Goal: Task Accomplishment & Management: Manage account settings

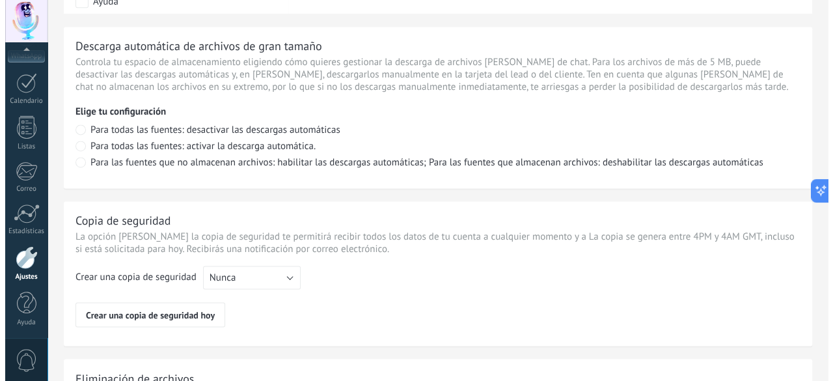
scroll to position [1078, 0]
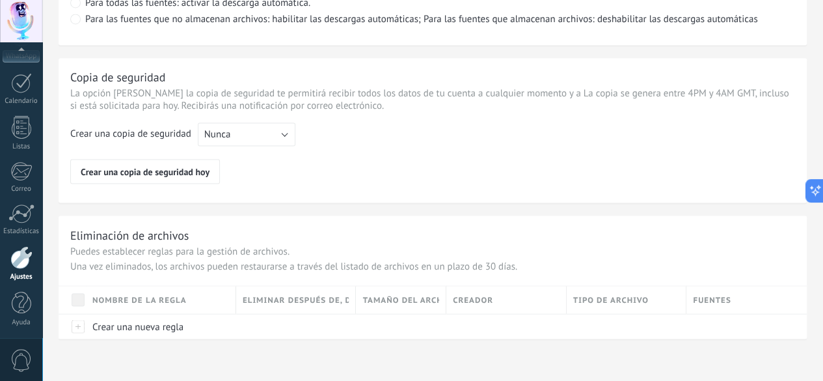
click at [25, 361] on span "0" at bounding box center [21, 360] width 22 height 23
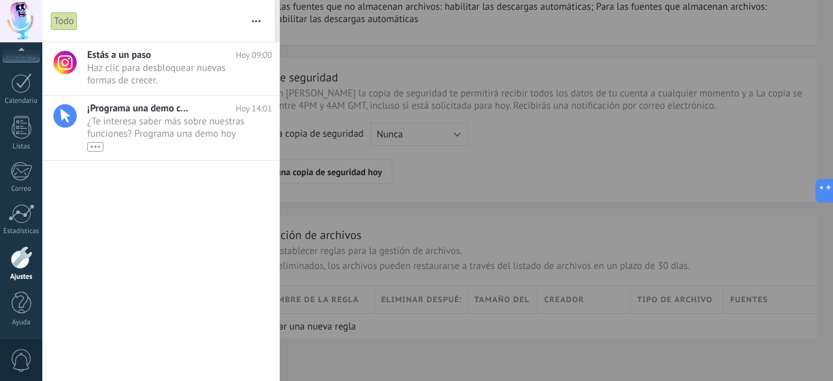
click at [27, 15] on div at bounding box center [21, 21] width 42 height 42
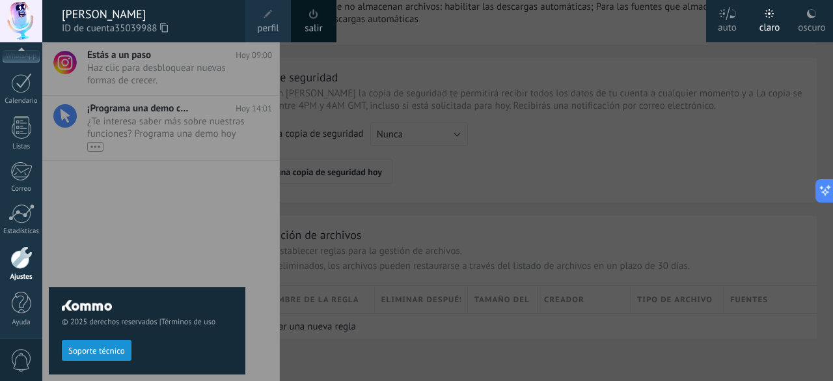
click at [273, 16] on span at bounding box center [268, 14] width 14 height 14
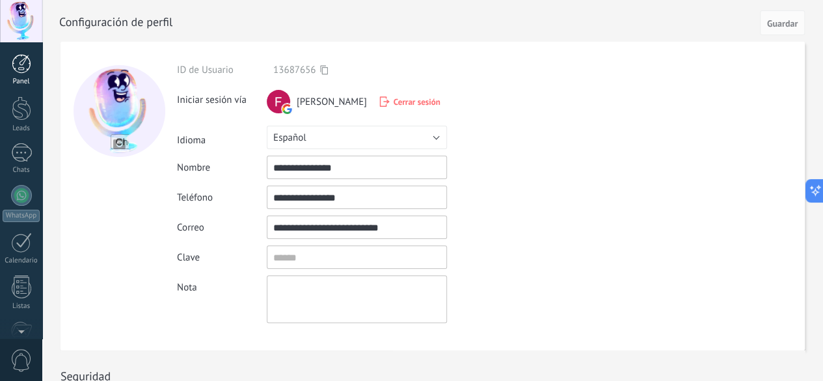
scroll to position [333, 0]
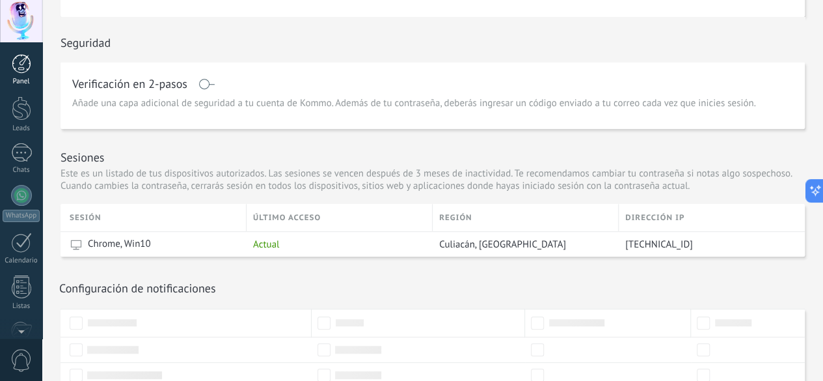
click at [21, 67] on div at bounding box center [22, 64] width 20 height 20
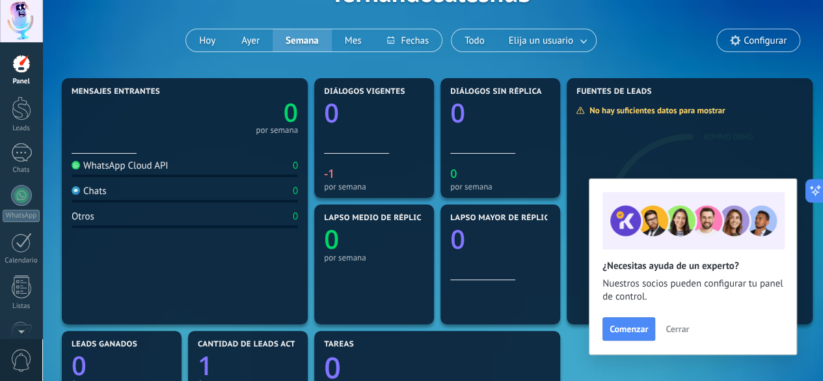
scroll to position [105, 0]
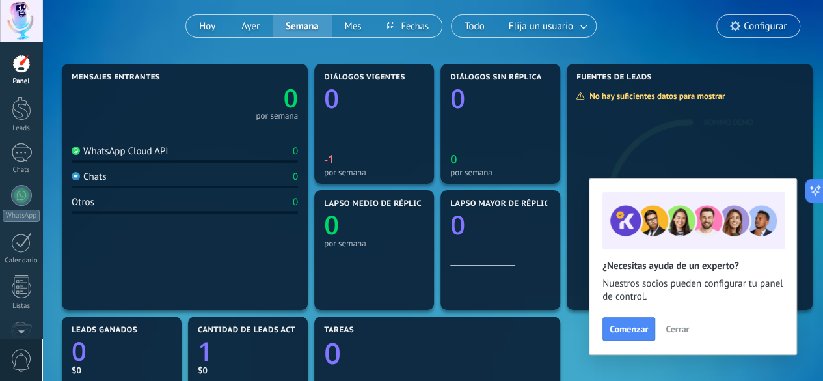
click at [739, 29] on span "Configurar" at bounding box center [758, 26] width 83 height 22
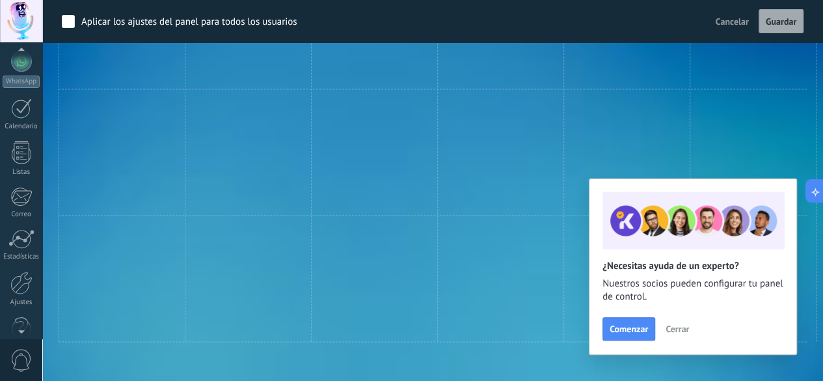
scroll to position [159, 0]
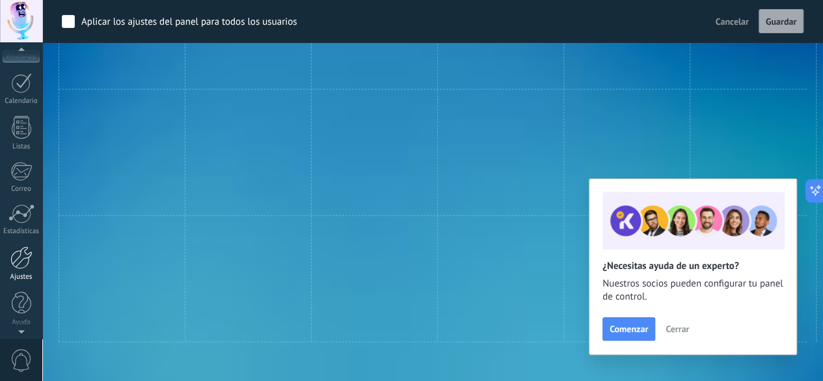
click at [22, 263] on div at bounding box center [21, 257] width 22 height 23
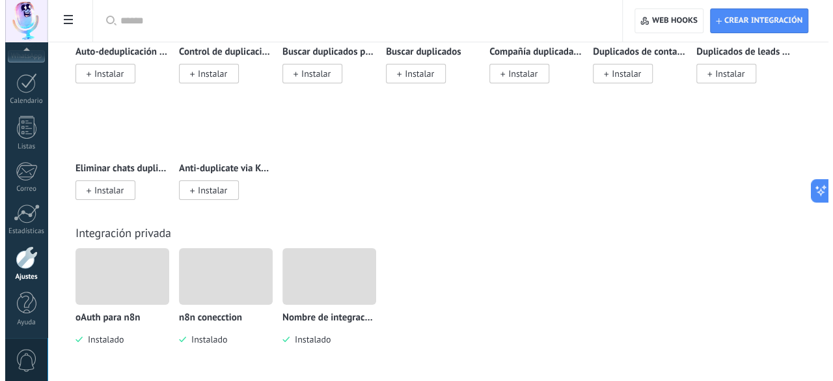
scroll to position [6183, 0]
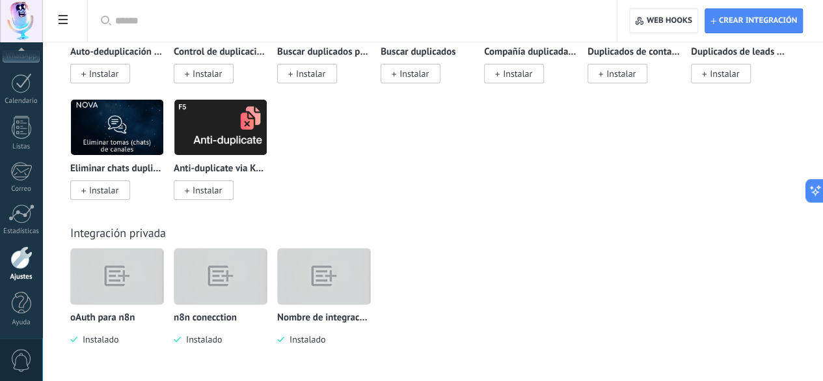
click at [163, 275] on img at bounding box center [117, 276] width 92 height 71
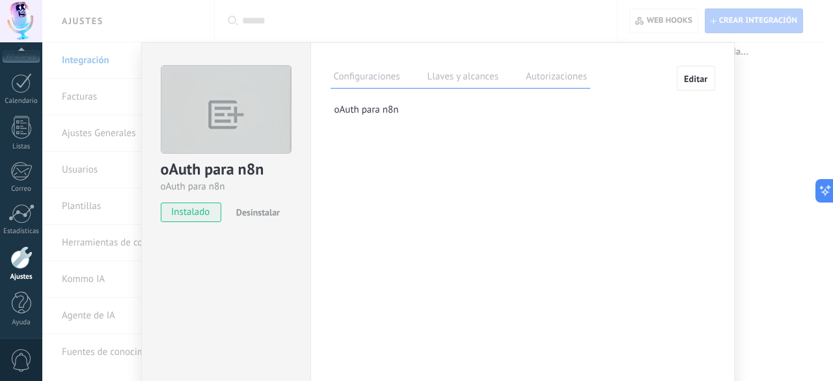
click at [442, 74] on label "Llaves y alcances" at bounding box center [462, 78] width 77 height 19
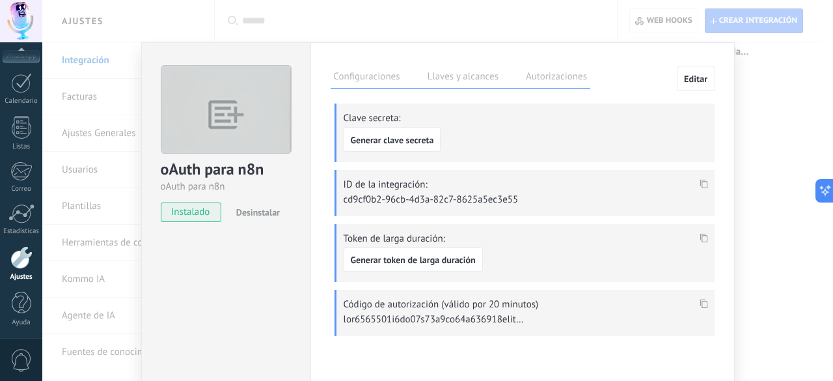
click at [539, 77] on label "Autorizaciones" at bounding box center [557, 78] width 68 height 19
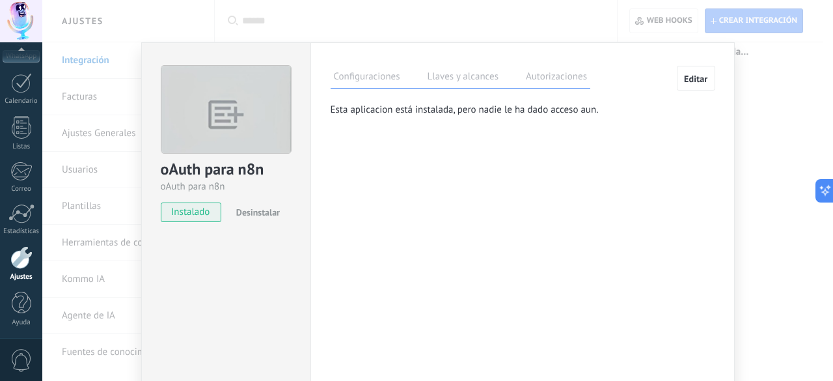
click at [381, 76] on label "Configuraciones" at bounding box center [367, 78] width 73 height 19
click at [366, 107] on p "oAuth para n8n" at bounding box center [524, 109] width 380 height 12
click at [684, 79] on span "Editar" at bounding box center [696, 78] width 24 height 9
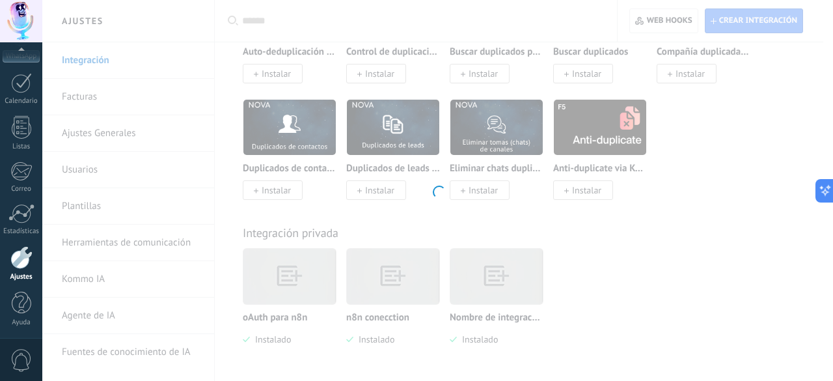
type textarea "**********"
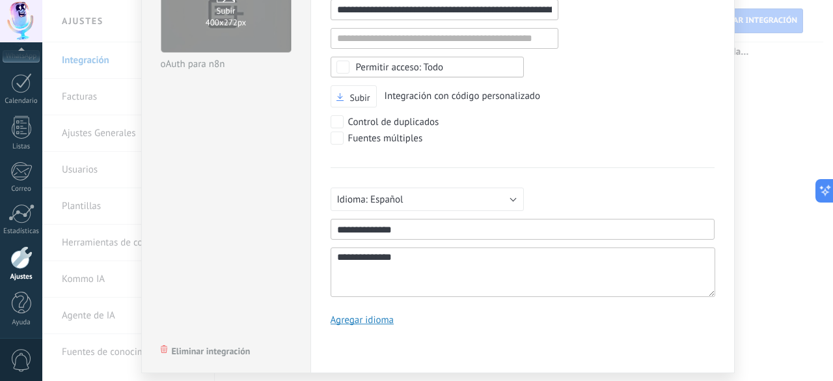
scroll to position [103, 0]
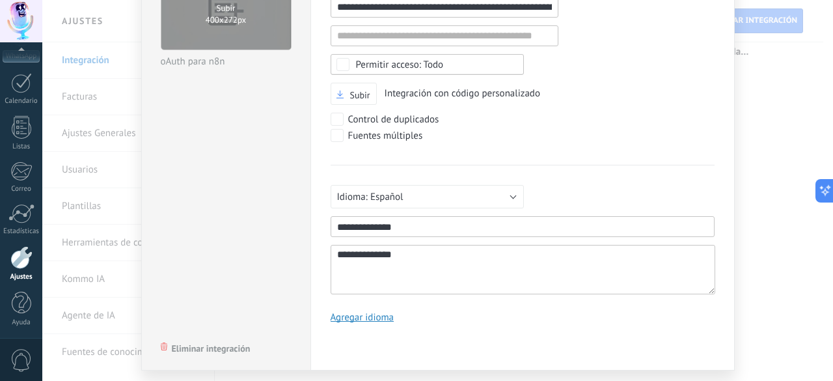
click at [412, 223] on input "1" at bounding box center [523, 226] width 384 height 21
type input "**********"
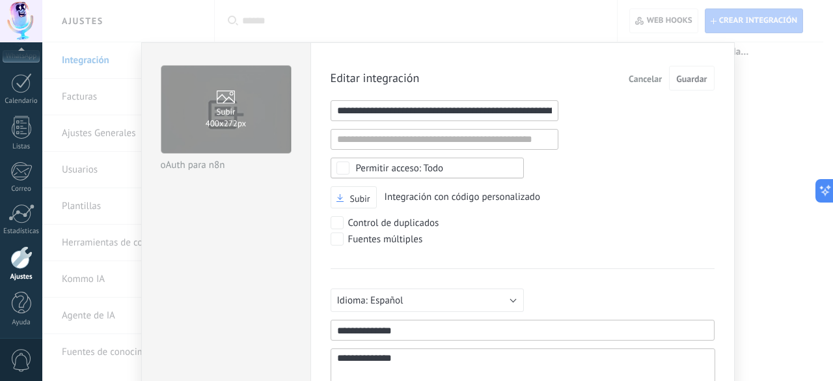
drag, startPoint x: 675, startPoint y: 128, endPoint x: 655, endPoint y: 92, distance: 41.4
click at [676, 127] on div "**********" at bounding box center [523, 251] width 384 height 370
click at [642, 71] on button "Cancelar" at bounding box center [645, 78] width 44 height 25
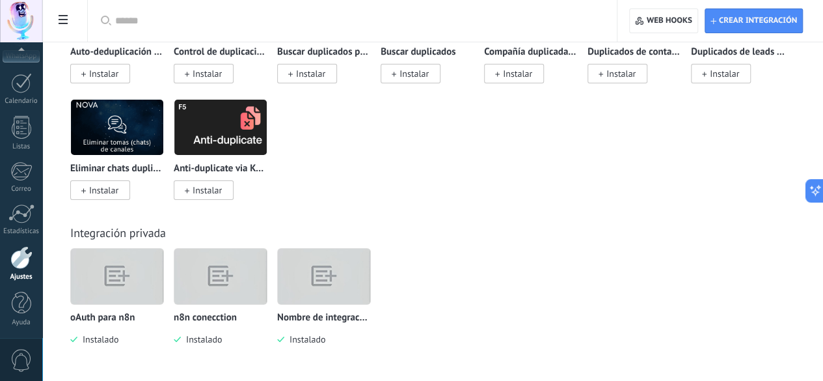
click at [163, 283] on img at bounding box center [117, 276] width 92 height 71
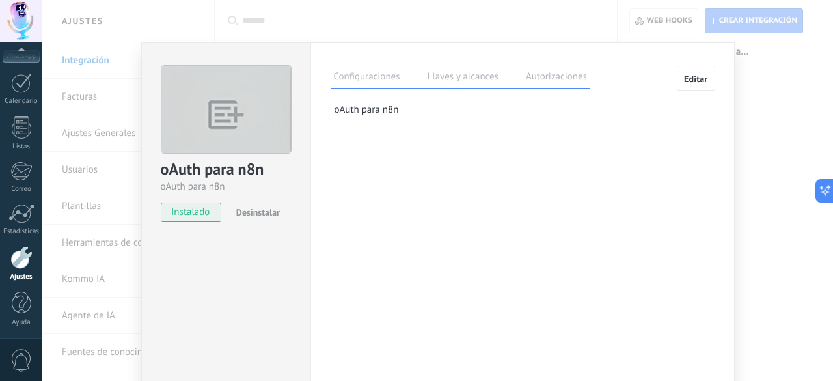
click at [473, 79] on label "Llaves y alcances" at bounding box center [462, 78] width 77 height 19
